Goal: Task Accomplishment & Management: Complete application form

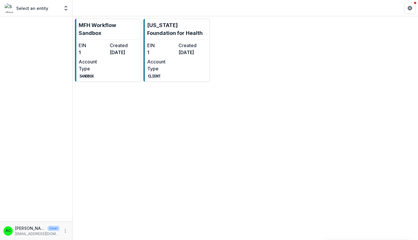
click at [188, 68] on div "EIN 1 Created [DATE] Account Type CLIENT" at bounding box center [177, 60] width 60 height 37
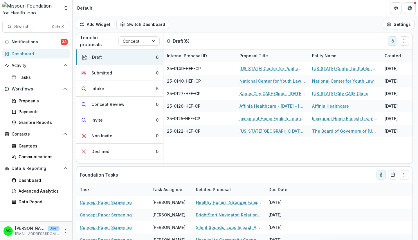
click at [42, 99] on div "Proposals" at bounding box center [42, 101] width 47 height 6
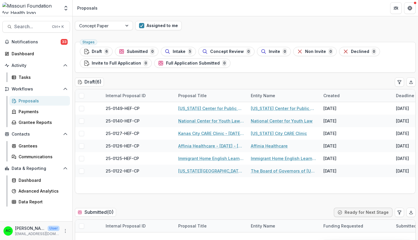
click at [155, 25] on button "Assigned to me" at bounding box center [158, 25] width 46 height 9
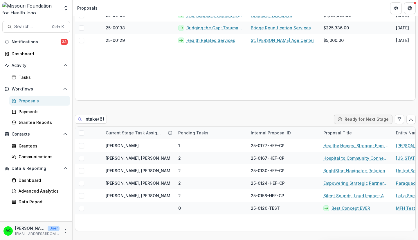
scroll to position [224, 0]
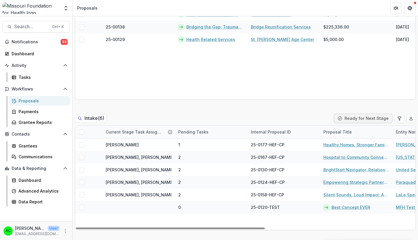
click at [357, 144] on link "Healthy Homes, Stronger Families" at bounding box center [357, 144] width 66 height 6
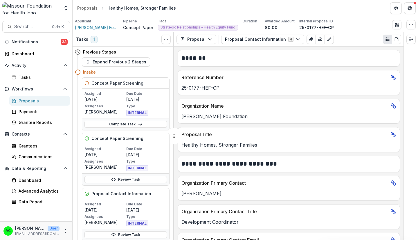
click at [141, 177] on link "Review Task" at bounding box center [126, 179] width 83 height 7
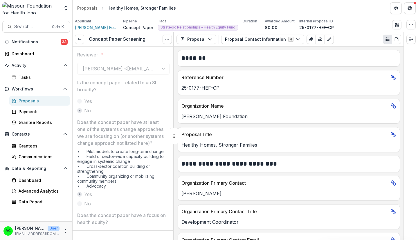
click at [78, 41] on icon at bounding box center [79, 39] width 5 height 5
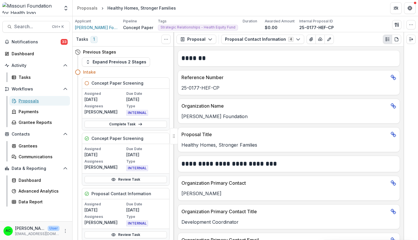
click at [19, 101] on div "Proposals" at bounding box center [42, 101] width 47 height 6
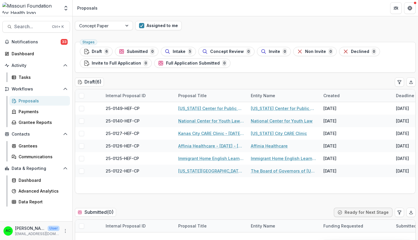
click at [154, 22] on button "Assigned to me" at bounding box center [158, 25] width 46 height 9
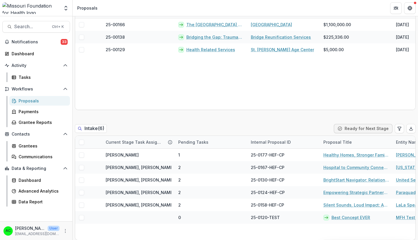
scroll to position [200, 0]
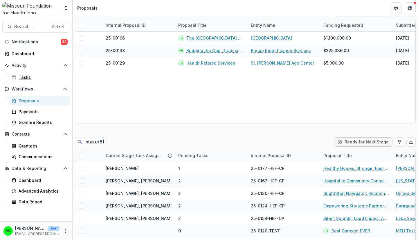
click at [25, 75] on div "Tasks" at bounding box center [42, 77] width 47 height 6
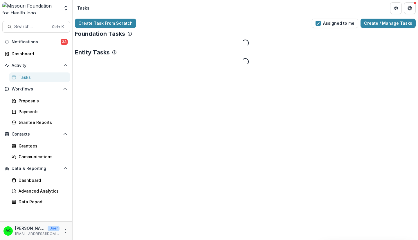
click at [24, 103] on div "Proposals" at bounding box center [42, 101] width 47 height 6
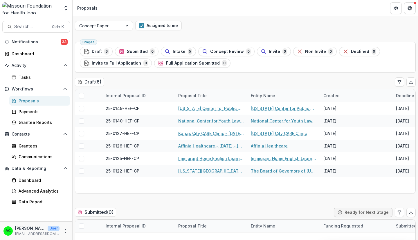
click at [167, 28] on button "Assigned to me" at bounding box center [158, 25] width 46 height 9
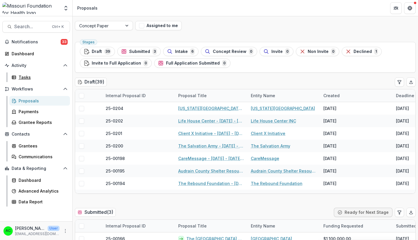
click at [31, 78] on div "Tasks" at bounding box center [42, 77] width 47 height 6
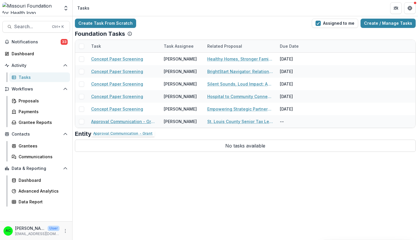
click at [120, 122] on link "Approval Communication - Grant" at bounding box center [124, 121] width 66 height 6
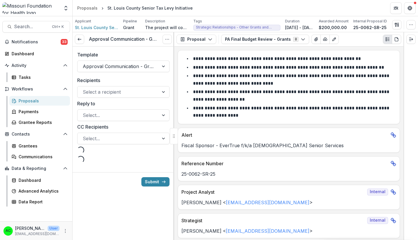
click at [130, 91] on div at bounding box center [118, 92] width 71 height 8
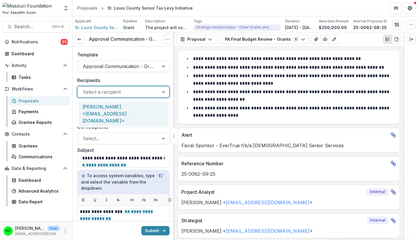
click at [124, 110] on div "Chris Baechle <cbaechle@crssstl.org>" at bounding box center [123, 113] width 89 height 25
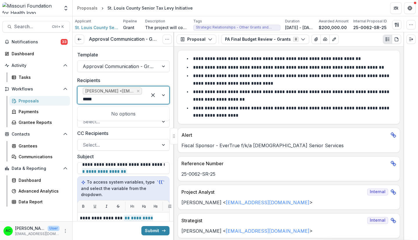
type input "*****"
paste input "**********"
type input "**********"
click at [138, 99] on div at bounding box center [112, 99] width 59 height 8
paste input "**********"
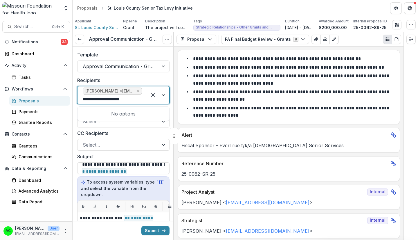
click at [128, 113] on div "No options" at bounding box center [123, 114] width 89 height 12
type input "**********"
click at [143, 137] on div "CC Recipients Select..." at bounding box center [123, 140] width 92 height 21
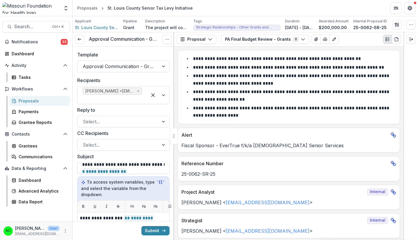
click at [136, 97] on div at bounding box center [112, 99] width 59 height 8
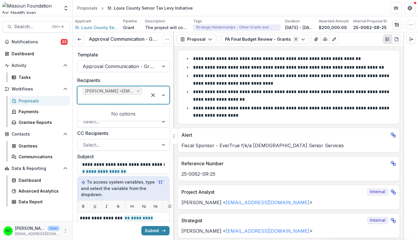
click at [159, 94] on div at bounding box center [158, 94] width 22 height 17
click at [162, 95] on div at bounding box center [158, 94] width 22 height 17
paste input "**********"
type input "**********"
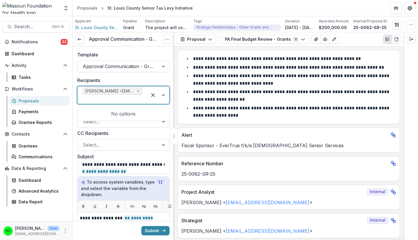
click at [135, 135] on label "CC Recipients" at bounding box center [121, 133] width 89 height 7
click at [84, 141] on input "CC Recipients" at bounding box center [83, 144] width 1 height 7
click at [131, 102] on div at bounding box center [112, 99] width 59 height 8
click at [120, 141] on div at bounding box center [118, 145] width 71 height 8
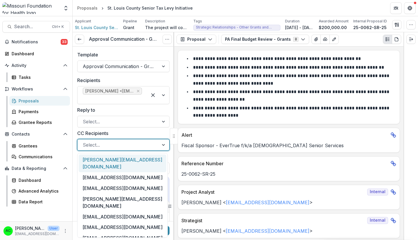
paste input "**********"
type input "**********"
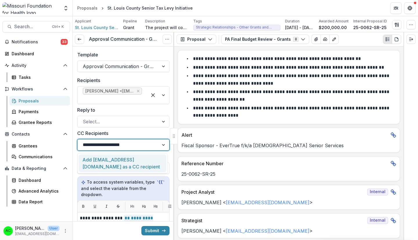
click at [123, 162] on div "Add jamieopsal1@gmail.com as a CC recipient" at bounding box center [123, 163] width 88 height 18
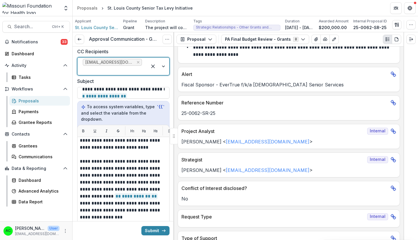
scroll to position [87, 0]
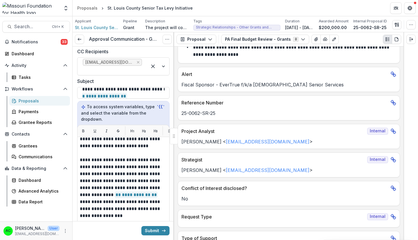
drag, startPoint x: 80, startPoint y: 159, endPoint x: 93, endPoint y: 170, distance: 17.3
click at [93, 170] on div "**********" at bounding box center [123, 209] width 92 height 145
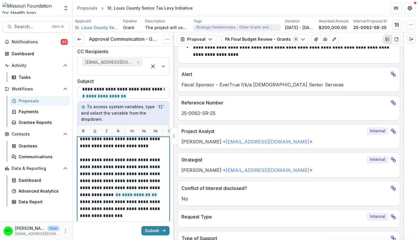
click at [93, 170] on p "**********" at bounding box center [122, 187] width 84 height 63
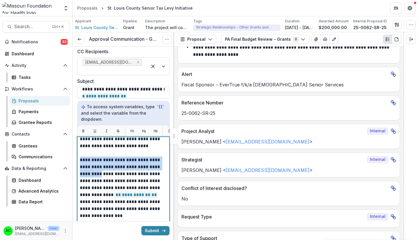
drag, startPoint x: 80, startPoint y: 160, endPoint x: 91, endPoint y: 176, distance: 18.9
click at [91, 176] on p "**********" at bounding box center [122, 187] width 84 height 63
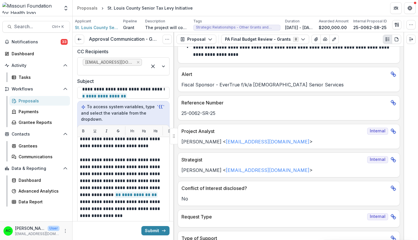
drag, startPoint x: 80, startPoint y: 159, endPoint x: 97, endPoint y: 173, distance: 22.1
click at [97, 173] on div "**********" at bounding box center [123, 209] width 92 height 145
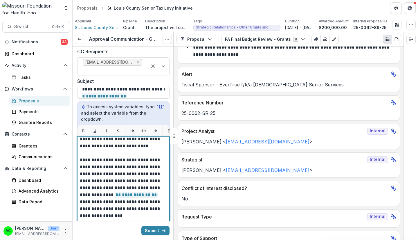
click at [97, 173] on p "**********" at bounding box center [122, 187] width 84 height 63
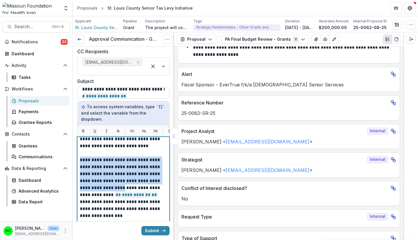
drag, startPoint x: 80, startPoint y: 159, endPoint x: 105, endPoint y: 187, distance: 37.1
click at [105, 187] on p "**********" at bounding box center [122, 187] width 84 height 63
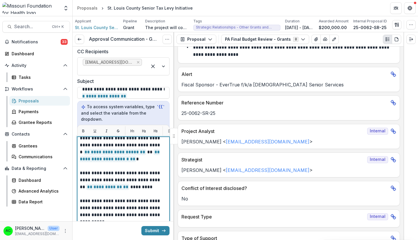
scroll to position [202, 0]
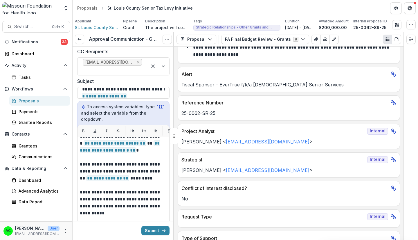
click at [130, 70] on div at bounding box center [112, 70] width 59 height 8
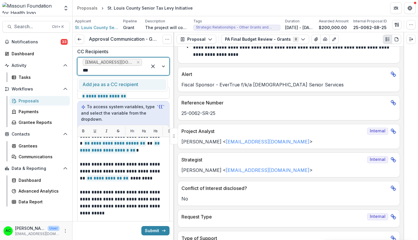
type input "****"
click at [121, 83] on div "Add jean as a CC recipient" at bounding box center [123, 84] width 88 height 11
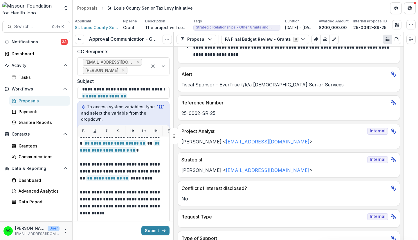
click at [149, 226] on button "Submit" at bounding box center [155, 230] width 28 height 9
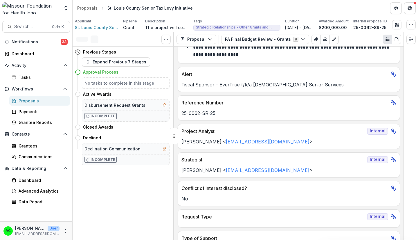
click at [111, 63] on button "Expand Previous 7 Stages" at bounding box center [116, 61] width 68 height 9
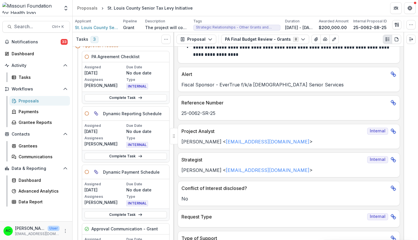
scroll to position [777, 0]
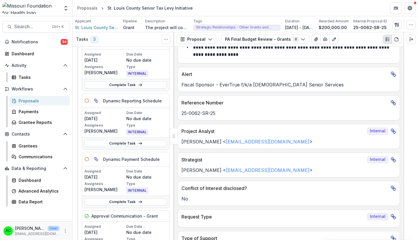
click at [41, 27] on span "Search..." at bounding box center [31, 27] width 34 height 6
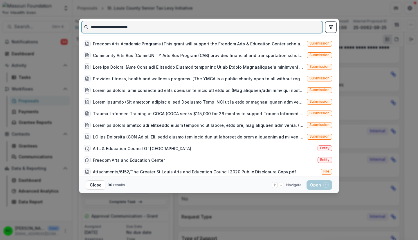
type input "**********"
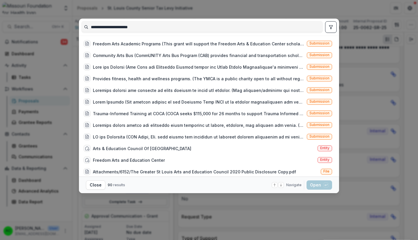
click at [321, 147] on span "Entity" at bounding box center [324, 148] width 9 height 4
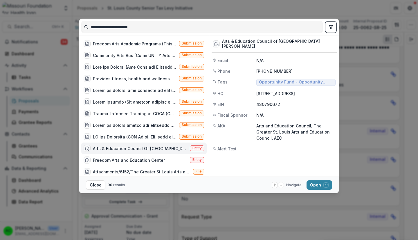
click at [310, 187] on button "Open with enter key" at bounding box center [320, 184] width 26 height 9
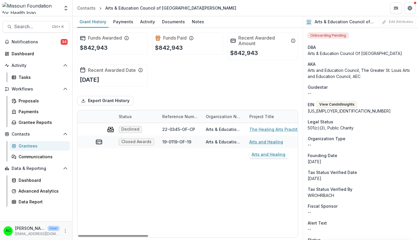
click at [270, 141] on link "Arts and Healing" at bounding box center [267, 142] width 34 height 6
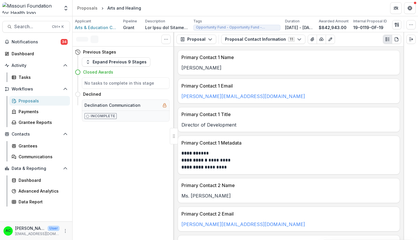
click at [297, 41] on icon "button" at bounding box center [299, 39] width 5 height 5
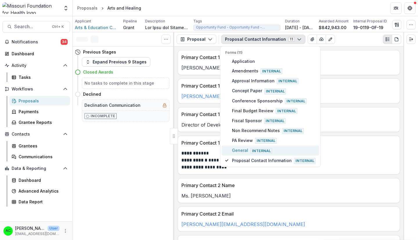
click at [278, 150] on span "General Internal" at bounding box center [274, 150] width 84 height 6
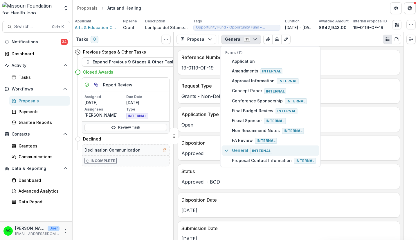
click at [297, 150] on span "General Internal" at bounding box center [274, 150] width 84 height 6
type button "9"
click at [361, 133] on div "Reference Number 19-0119-OF-19 Request Type Grants - Non-Delegated Application …" at bounding box center [288, 142] width 229 height 193
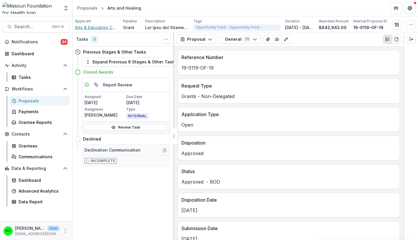
click at [99, 29] on span "Arts & Education Council of Greater St. Louis" at bounding box center [97, 27] width 44 height 6
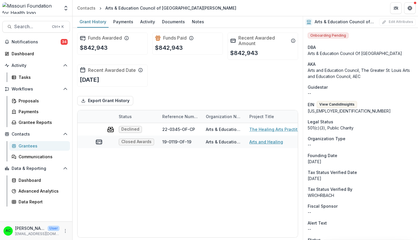
click at [269, 142] on link "Arts and Healing" at bounding box center [267, 142] width 34 height 6
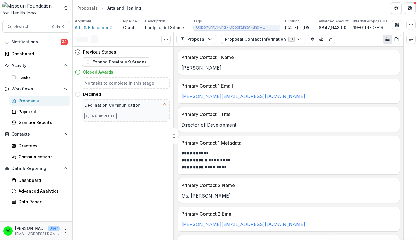
click at [297, 40] on icon "button" at bounding box center [299, 39] width 5 height 5
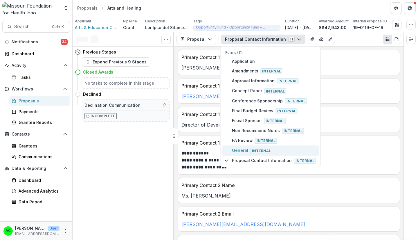
click at [289, 150] on span "General Internal" at bounding box center [274, 150] width 84 height 6
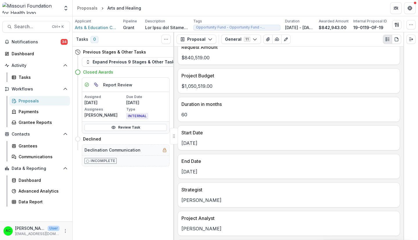
scroll to position [239, 0]
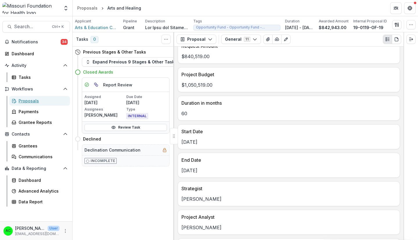
click at [37, 98] on div "Proposals" at bounding box center [42, 101] width 47 height 6
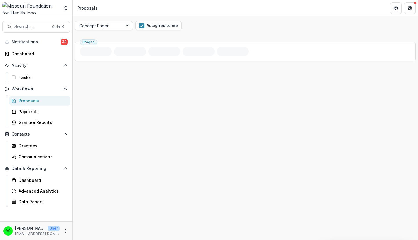
click at [147, 38] on div "Concept Paper Assigned to me Stages" at bounding box center [246, 127] width 346 height 223
click at [147, 26] on button "Assigned to me" at bounding box center [158, 25] width 46 height 9
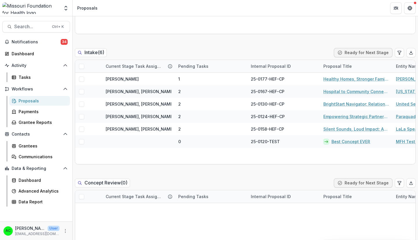
scroll to position [290, 0]
click at [407, 50] on button "Export table data" at bounding box center [411, 51] width 9 height 9
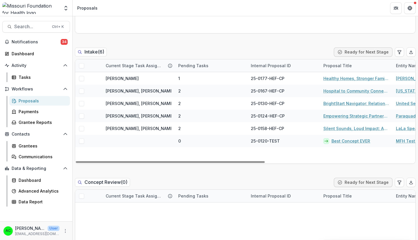
click at [346, 51] on button "Ready for Next Stage" at bounding box center [363, 51] width 59 height 9
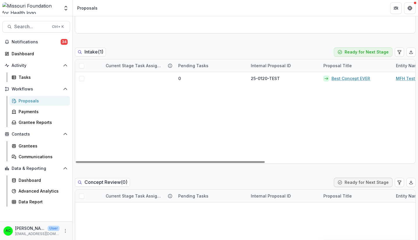
click at [94, 90] on div "0 25-0120-TEST Best Concept EVER MFH Test Account Jul 14, 2025 $450,000.00 2025…" at bounding box center [379, 117] width 608 height 91
click at [106, 120] on div "0 25-0120-TEST Best Concept EVER MFH Test Account Jul 14, 2025 $450,000.00 2025…" at bounding box center [379, 117] width 608 height 91
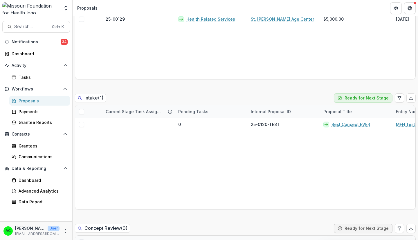
scroll to position [243, 0]
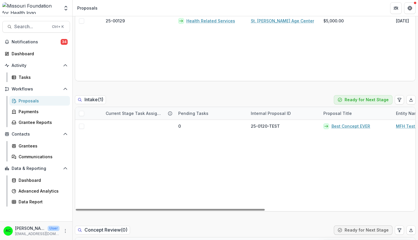
click at [345, 101] on button "Ready for Next Stage" at bounding box center [363, 99] width 59 height 9
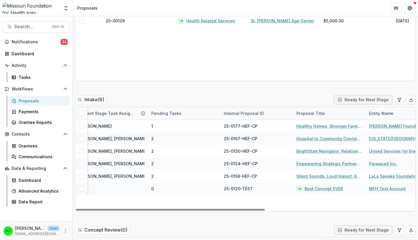
scroll to position [0, 0]
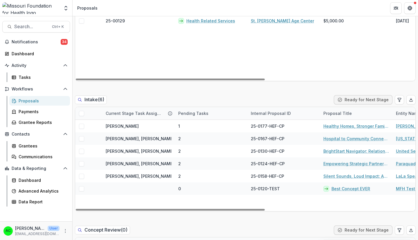
click at [82, 112] on span at bounding box center [81, 113] width 5 height 5
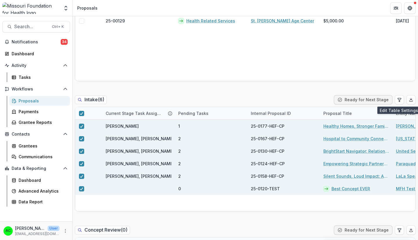
click at [399, 98] on icon "Edit table settings" at bounding box center [399, 99] width 5 height 5
select select "******"
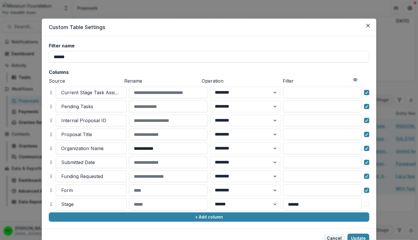
click at [330, 237] on button "Cancel" at bounding box center [335, 237] width 22 height 9
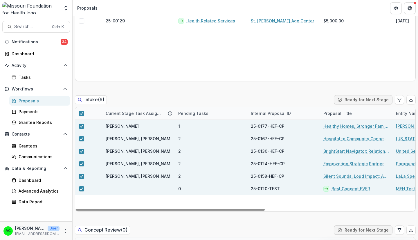
click at [407, 98] on button "Export table data" at bounding box center [411, 99] width 9 height 9
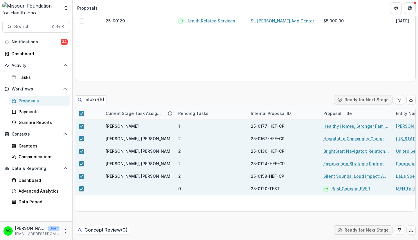
click at [320, 97] on div "Intake ( 6 ) Ready for Next Stage" at bounding box center [245, 101] width 341 height 12
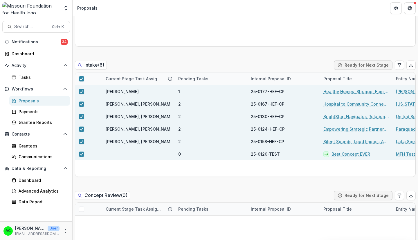
scroll to position [262, 0]
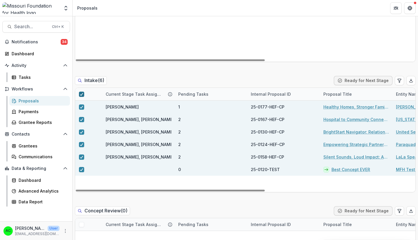
click at [81, 95] on div at bounding box center [81, 94] width 3 height 5
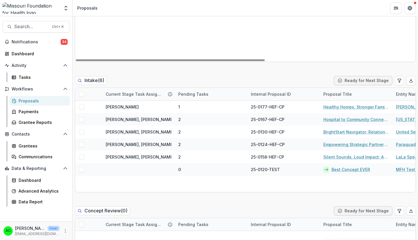
click at [371, 81] on button "Ready for Next Stage" at bounding box center [363, 80] width 59 height 9
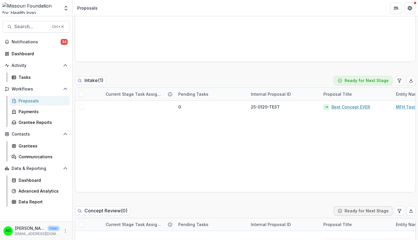
click at [371, 81] on button "Ready for Next Stage" at bounding box center [363, 80] width 59 height 9
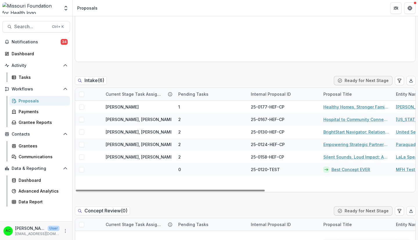
click at [80, 96] on span at bounding box center [81, 94] width 5 height 5
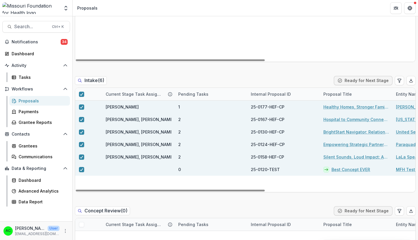
click at [82, 94] on icon at bounding box center [81, 94] width 3 height 3
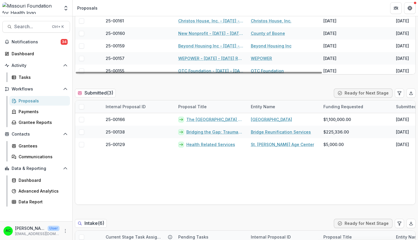
scroll to position [120, 0]
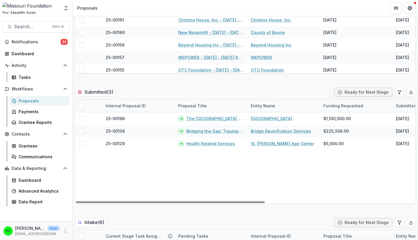
click at [81, 105] on span at bounding box center [81, 105] width 5 height 5
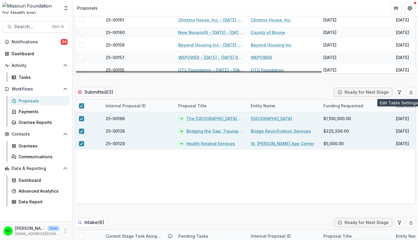
click at [400, 92] on icon "Edit table settings" at bounding box center [399, 92] width 5 height 5
select select "******"
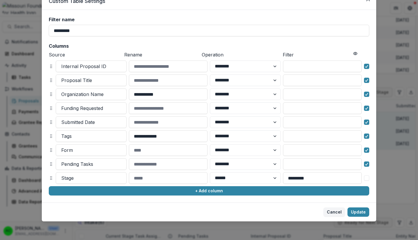
scroll to position [0, 0]
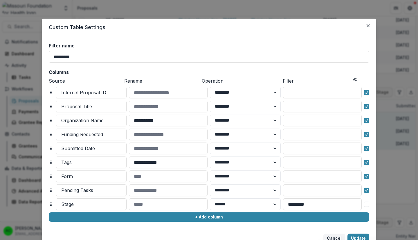
click at [369, 26] on button "Close" at bounding box center [368, 25] width 9 height 9
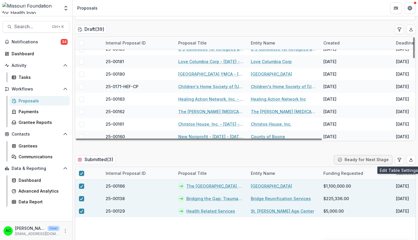
scroll to position [132, 0]
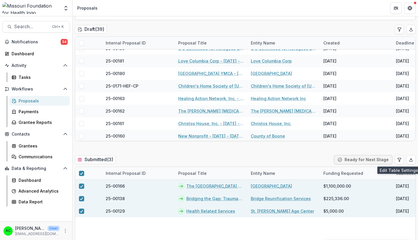
click at [81, 173] on icon at bounding box center [81, 173] width 3 height 3
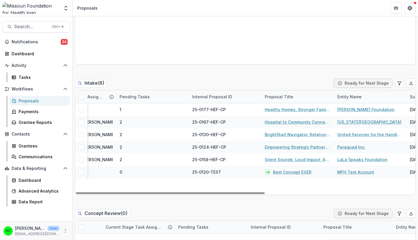
scroll to position [0, 0]
